Goal: Task Accomplishment & Management: Manage account settings

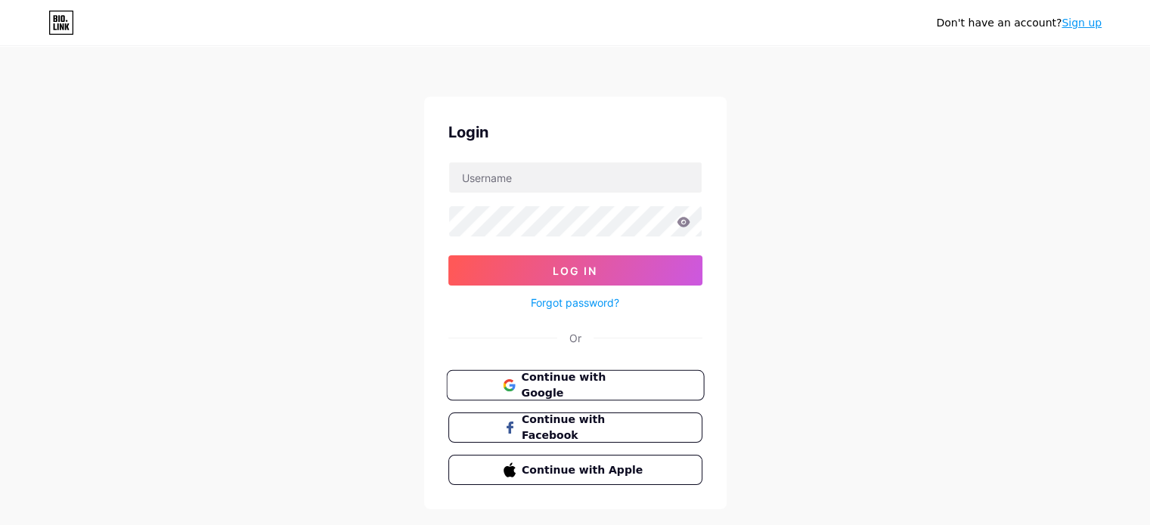
click at [599, 385] on span "Continue with Google" at bounding box center [584, 386] width 126 height 33
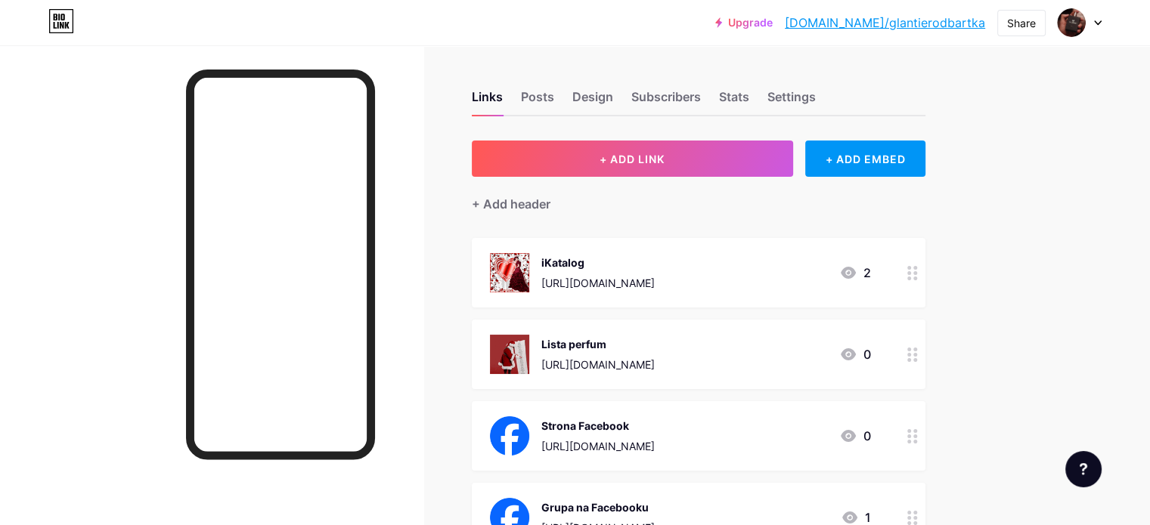
click at [1088, 26] on div at bounding box center [1080, 22] width 44 height 27
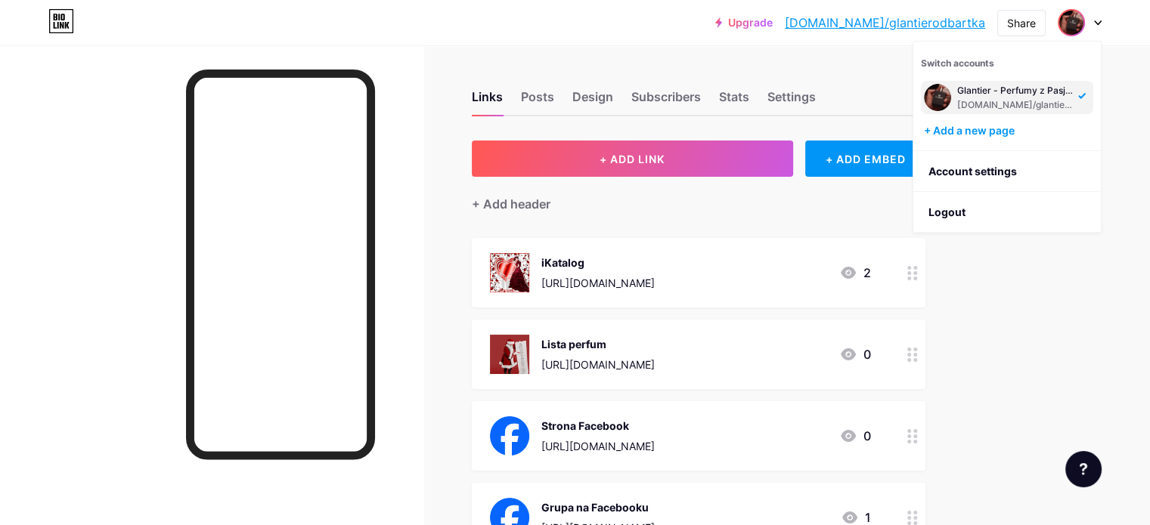
click at [1088, 23] on div at bounding box center [1080, 22] width 44 height 27
